Goal: Navigation & Orientation: Find specific page/section

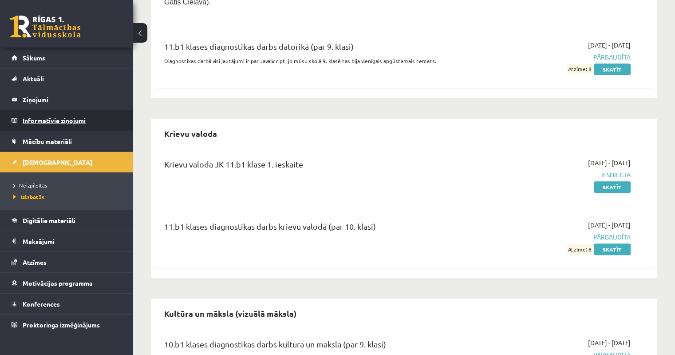
scroll to position [195, 0]
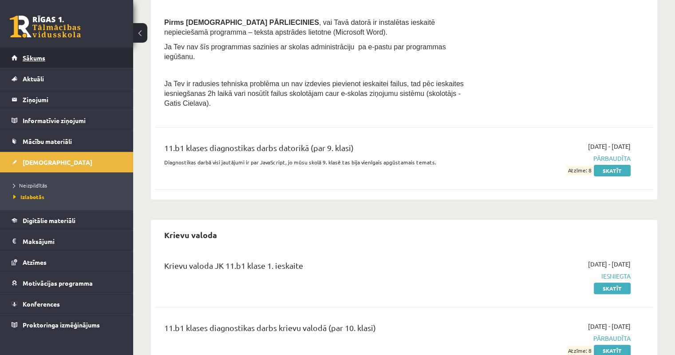
click at [43, 59] on span "Sākums" at bounding box center [34, 58] width 23 height 8
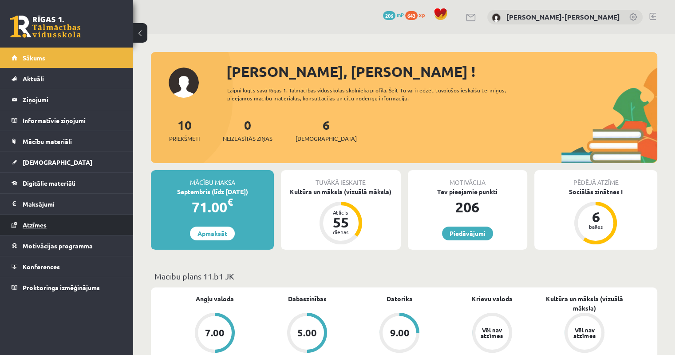
click at [37, 225] on span "Atzīmes" at bounding box center [35, 225] width 24 height 8
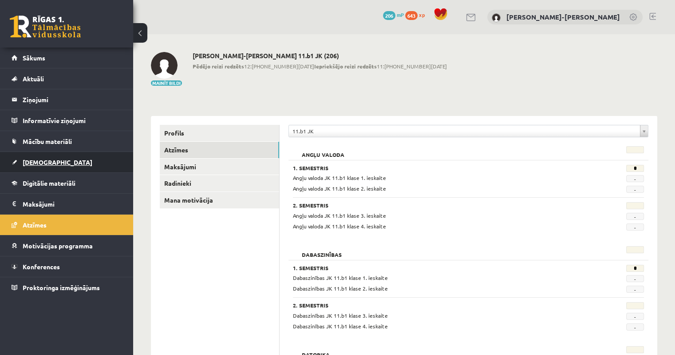
click at [34, 165] on link "[DEMOGRAPHIC_DATA]" at bounding box center [67, 162] width 110 height 20
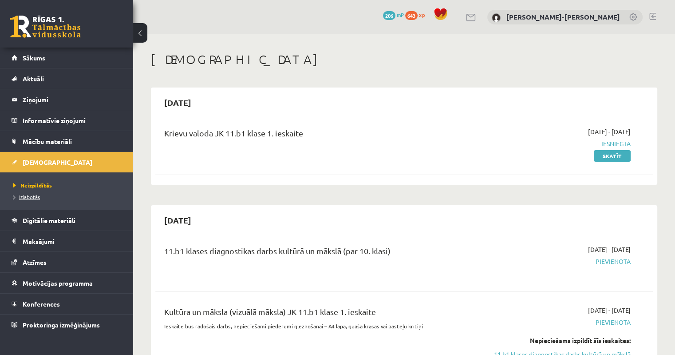
click at [32, 195] on span "Izlabotās" at bounding box center [26, 196] width 27 height 7
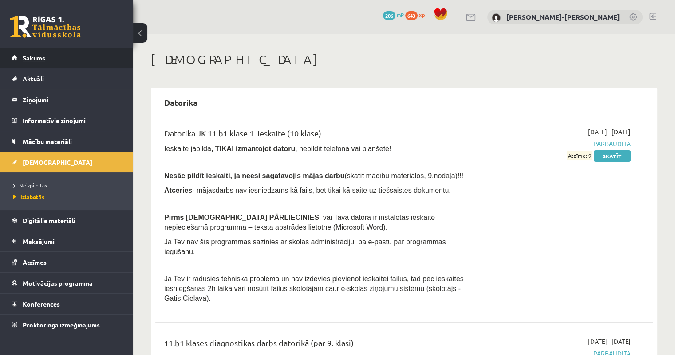
click at [37, 63] on link "Sākums" at bounding box center [67, 57] width 110 height 20
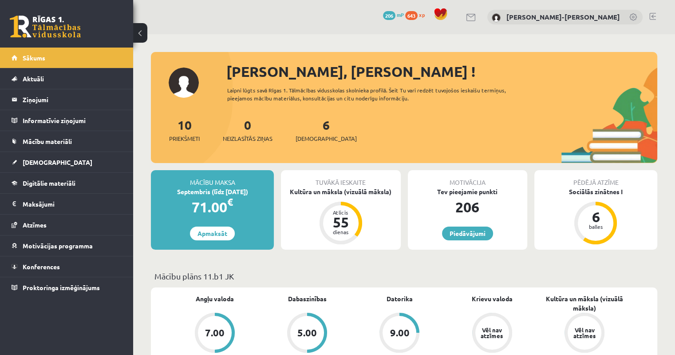
click at [653, 18] on link at bounding box center [652, 16] width 7 height 7
